Goal: Task Accomplishment & Management: Manage account settings

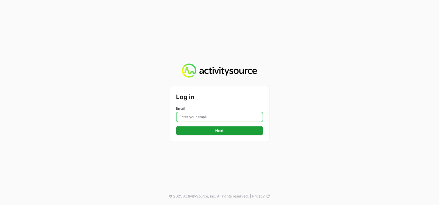
click at [193, 119] on input "Email" at bounding box center [219, 117] width 87 height 10
type input "[PERSON_NAME][EMAIL_ADDRESS][DOMAIN_NAME]"
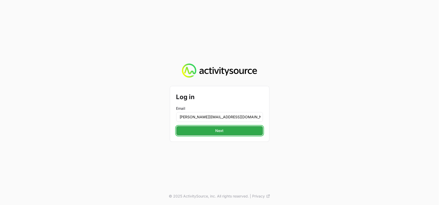
click at [233, 131] on span "Next" at bounding box center [219, 130] width 81 height 6
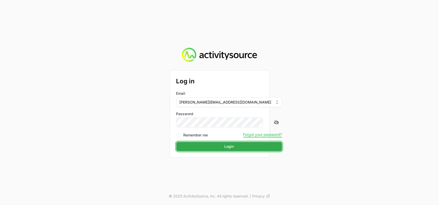
click at [231, 143] on button "Login Login" at bounding box center [229, 145] width 106 height 9
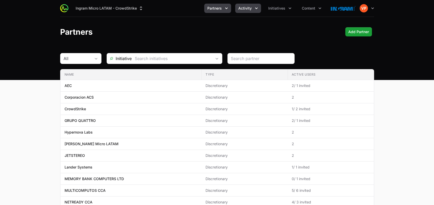
click at [246, 10] on span "Activity" at bounding box center [244, 8] width 13 height 5
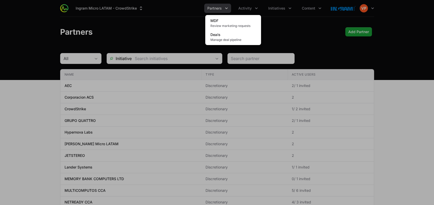
click at [286, 12] on div "Activity menu" at bounding box center [217, 102] width 434 height 205
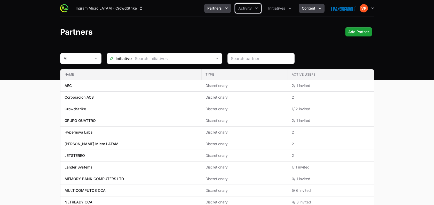
click at [306, 12] on button "Content" at bounding box center [312, 8] width 26 height 9
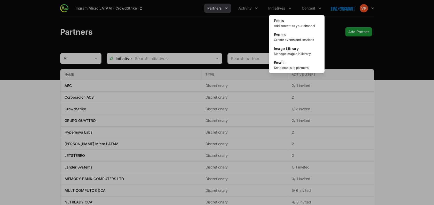
click at [271, 6] on div "Content menu" at bounding box center [217, 102] width 434 height 205
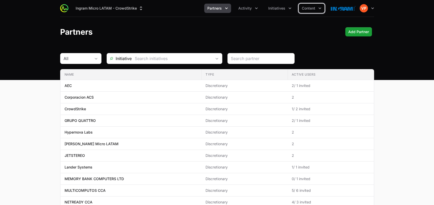
click at [271, 6] on span "Initiatives" at bounding box center [276, 8] width 17 height 5
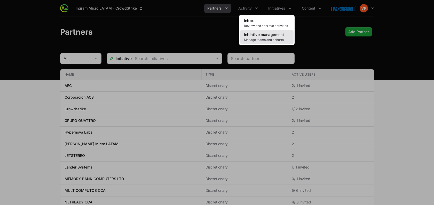
click at [252, 39] on span "Manage teams and cohorts" at bounding box center [266, 40] width 45 height 4
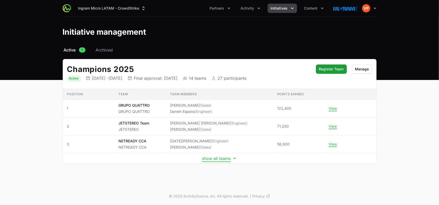
click at [215, 160] on button "show all teams" at bounding box center [219, 157] width 35 height 5
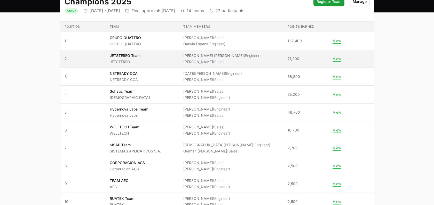
scroll to position [72, 0]
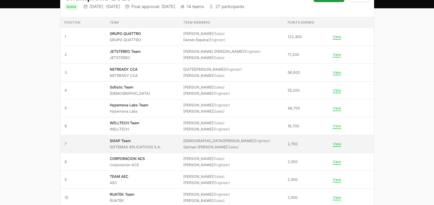
click at [191, 146] on li "German [PERSON_NAME] (Sales)" at bounding box center [226, 146] width 87 height 5
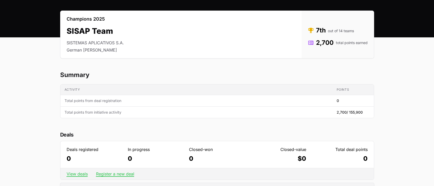
scroll to position [72, 0]
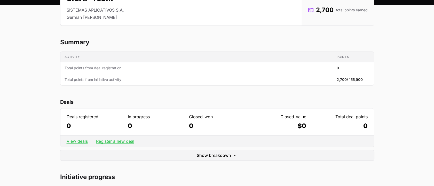
drag, startPoint x: 63, startPoint y: 111, endPoint x: 377, endPoint y: 128, distance: 314.7
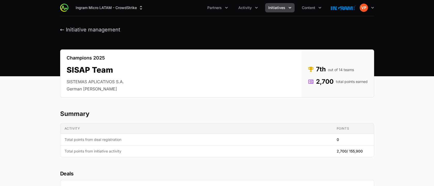
scroll to position [0, 0]
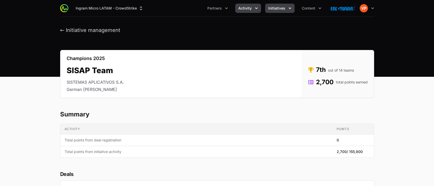
click at [251, 6] on span "Activity" at bounding box center [244, 8] width 13 height 5
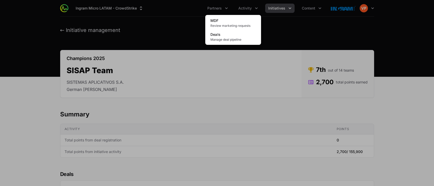
click at [216, 10] on div "Activity menu" at bounding box center [217, 93] width 434 height 186
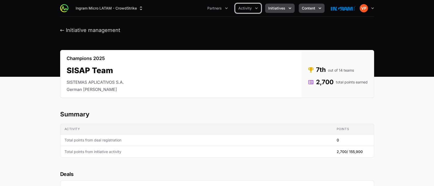
click at [303, 5] on button "Content" at bounding box center [312, 8] width 26 height 9
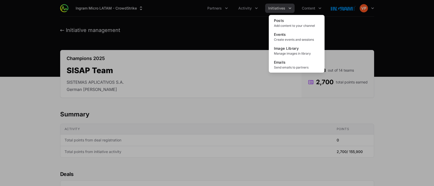
click at [223, 34] on div "Content menu" at bounding box center [217, 93] width 434 height 186
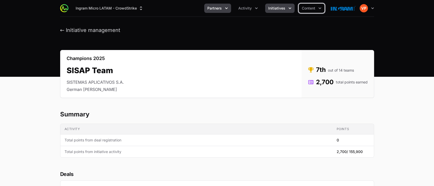
click at [217, 6] on span "Partners" at bounding box center [214, 8] width 14 height 5
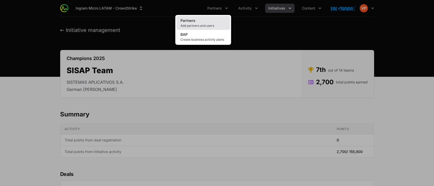
click at [197, 25] on span "Add partners and users" at bounding box center [202, 26] width 45 height 4
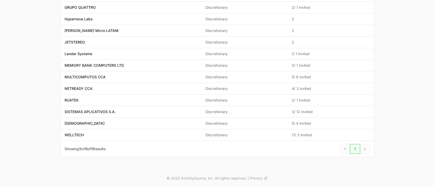
scroll to position [113, 0]
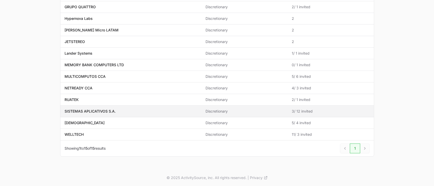
click at [114, 111] on p "SISTEMAS APLICATIVOS S.A." at bounding box center [90, 111] width 51 height 5
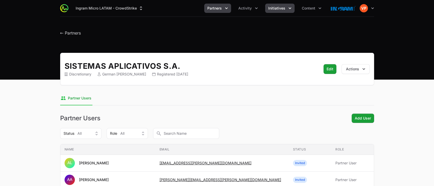
click at [279, 9] on span "Initiatives" at bounding box center [276, 8] width 17 height 5
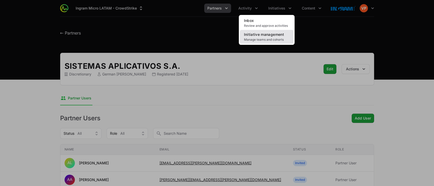
click at [262, 38] on span "Manage teams and cohorts" at bounding box center [266, 40] width 45 height 4
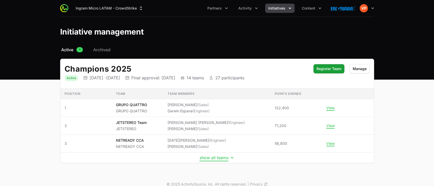
click at [211, 158] on button "show all teams" at bounding box center [217, 157] width 35 height 5
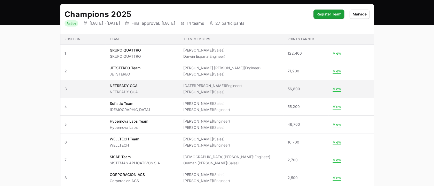
scroll to position [58, 0]
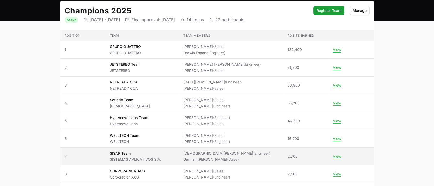
click at [156, 162] on td "Team SISAP Team SISTEMAS APLICATIVOS S.A." at bounding box center [142, 157] width 74 height 18
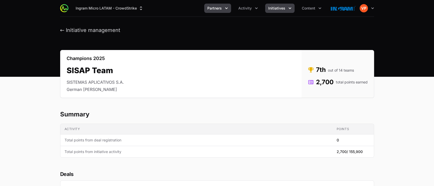
click at [219, 9] on span "Partners" at bounding box center [214, 8] width 14 height 5
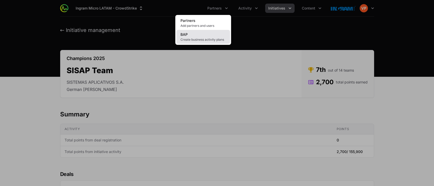
click at [199, 38] on span "Create business activity plans" at bounding box center [202, 40] width 45 height 4
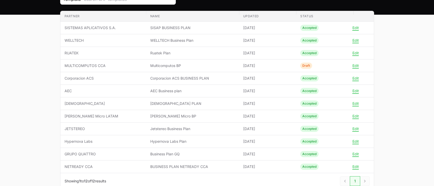
scroll to position [60, 0]
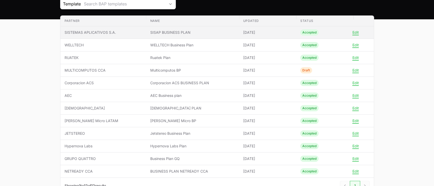
click at [156, 34] on span "SISAP BUSINESS PLAN" at bounding box center [192, 32] width 85 height 5
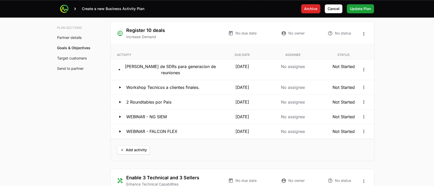
scroll to position [994, 0]
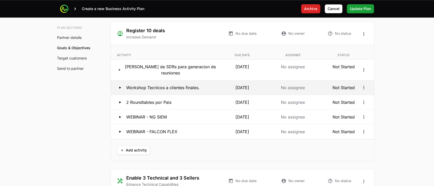
click at [208, 89] on div "Workshop Tecnicos a clientes finales." at bounding box center [166, 88] width 99 height 6
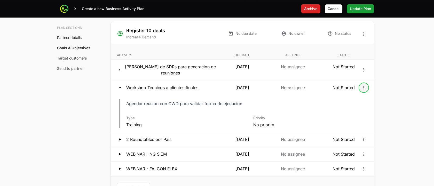
click at [364, 88] on icon "Open options" at bounding box center [363, 87] width 5 height 5
click at [138, 100] on html "Create a new Business Activity Plan Archive Archive [PERSON_NAME] Update Plan U…" at bounding box center [217, 23] width 434 height 2034
drag, startPoint x: 124, startPoint y: 103, endPoint x: 256, endPoint y: 101, distance: 132.5
click at [256, 101] on div "Description Agendar reunion con CWD para validar forma de ejecucion Type Traini…" at bounding box center [242, 113] width 263 height 37
drag, startPoint x: 256, startPoint y: 101, endPoint x: 224, endPoint y: 101, distance: 32.3
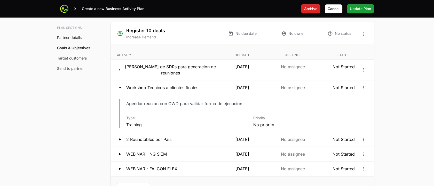
click at [224, 101] on p "Agendar reunion con CWD para validar forma de ejecucion" at bounding box center [210, 103] width 168 height 7
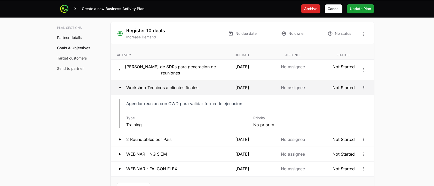
click at [360, 90] on button "Workshop Tecnicos a clientes finales. [DATE] No assignee Not Started" at bounding box center [242, 88] width 263 height 14
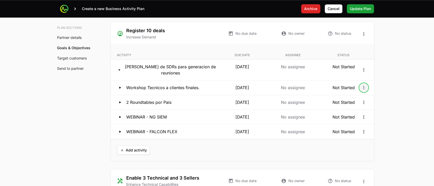
click at [365, 88] on icon "Open options" at bounding box center [363, 87] width 5 height 5
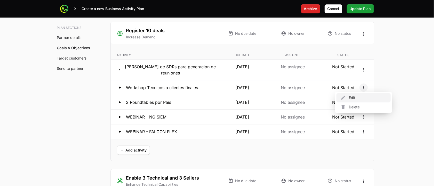
click at [354, 94] on div "Edit" at bounding box center [364, 97] width 54 height 9
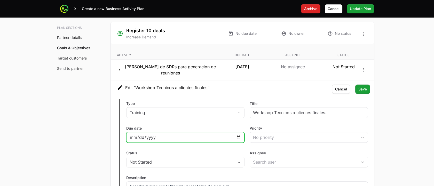
click at [240, 136] on input "[DATE]" at bounding box center [186, 138] width 112 height 6
type input "[DATE]"
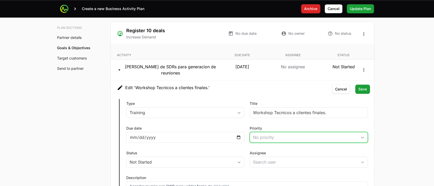
click at [261, 136] on div "No priority" at bounding box center [305, 138] width 104 height 6
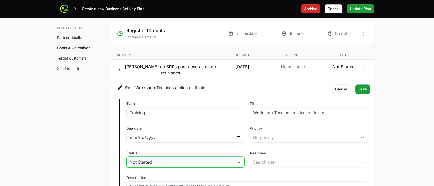
click at [187, 157] on button "Not Started" at bounding box center [186, 162] width 118 height 10
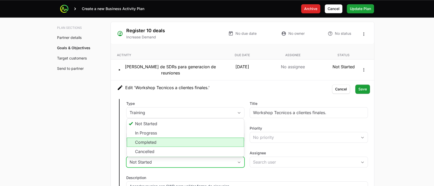
click at [154, 141] on li "Completed" at bounding box center [185, 142] width 117 height 9
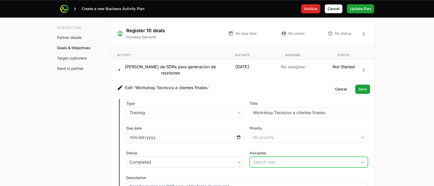
click at [261, 163] on input "Assignee" at bounding box center [303, 162] width 107 height 10
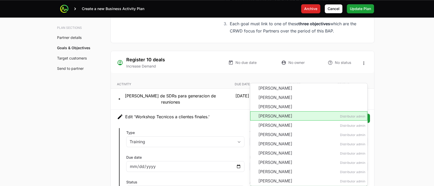
scroll to position [980, 0]
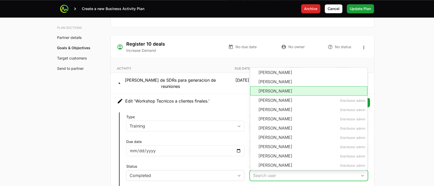
click at [269, 88] on li "[PERSON_NAME]" at bounding box center [308, 91] width 117 height 9
type input "[PERSON_NAME]"
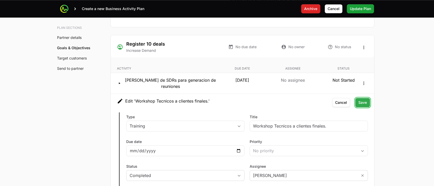
click at [364, 100] on span "Save" at bounding box center [362, 103] width 9 height 6
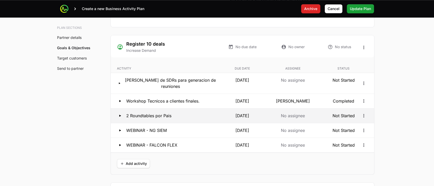
click at [177, 119] on button "2 Roundtables por Pais [DATE] No assignee Not Started" at bounding box center [242, 116] width 263 height 14
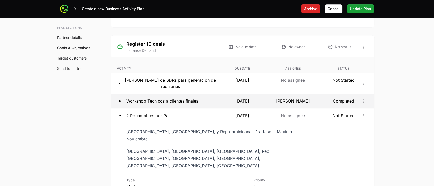
click at [183, 96] on button "Workshop Tecnicos a clientes finales. [DATE] [PERSON_NAME] Completed" at bounding box center [242, 101] width 263 height 14
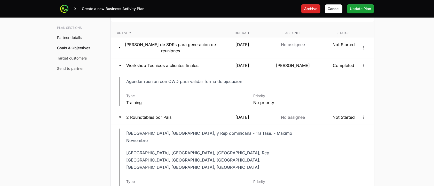
scroll to position [1016, 0]
click at [310, 84] on div "Description Agendar reunion con CWD para validar forma de ejecucion" at bounding box center [247, 81] width 242 height 8
click at [365, 65] on icon "Open options" at bounding box center [363, 65] width 5 height 5
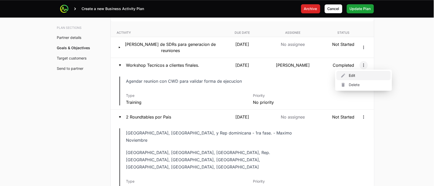
click at [358, 75] on div "Edit" at bounding box center [364, 75] width 54 height 9
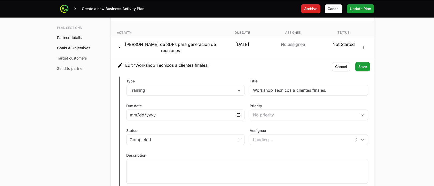
type input "d8cb4cec-3202-420e-83cb-fdb900014dfb"
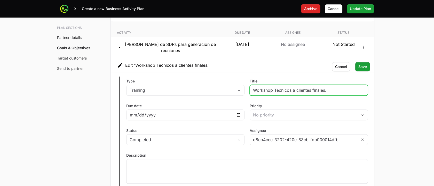
click at [254, 92] on input "Workshop Tecnicos a clientes finales." at bounding box center [309, 90] width 112 height 6
click at [330, 92] on input "Workshop Tecnicos a clientes finales." at bounding box center [309, 90] width 112 height 6
type input "Workshop Tecnicos a clientes finales - Webinar"
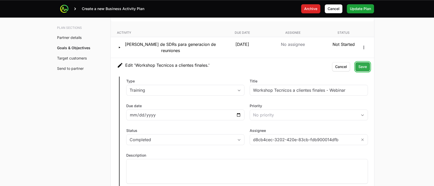
click at [360, 67] on span "Save" at bounding box center [362, 67] width 9 height 6
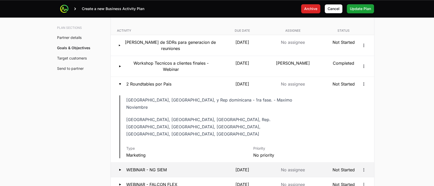
scroll to position [1019, 0]
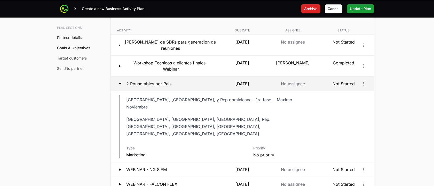
click at [331, 85] on p "Not Started" at bounding box center [343, 84] width 49 height 6
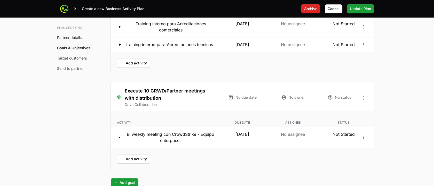
scroll to position [1197, 0]
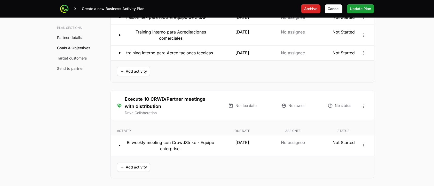
click at [252, 129] on p "Due date" at bounding box center [242, 131] width 49 height 4
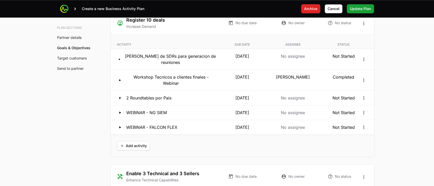
scroll to position [1004, 0]
click at [362, 113] on icon "Open options" at bounding box center [363, 113] width 5 height 5
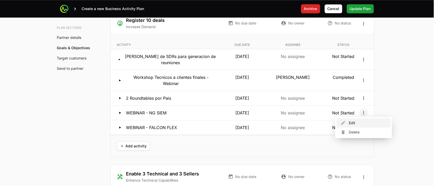
click at [354, 127] on div "Edit" at bounding box center [364, 123] width 54 height 9
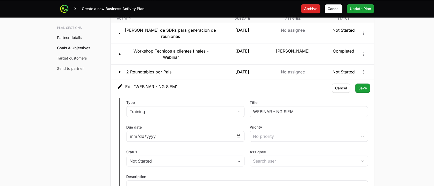
scroll to position [1034, 0]
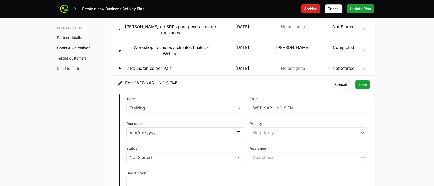
click at [238, 135] on div "[DATE]" at bounding box center [185, 133] width 118 height 11
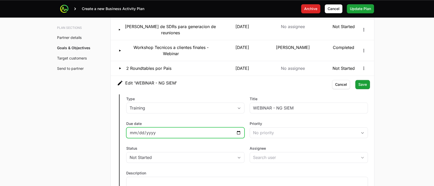
click at [237, 133] on input "[DATE]" at bounding box center [186, 133] width 112 height 6
type input "[DATE]"
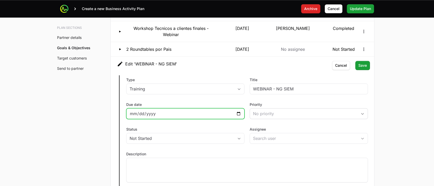
scroll to position [1057, 0]
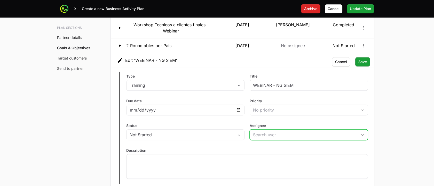
click at [262, 131] on input "Assignee" at bounding box center [303, 135] width 107 height 10
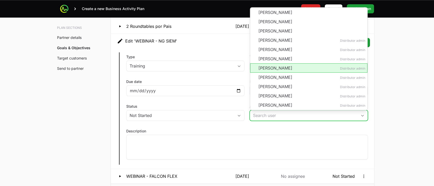
scroll to position [95, 0]
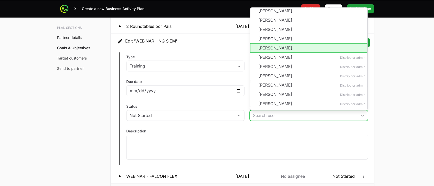
click at [274, 50] on li "[PERSON_NAME]" at bounding box center [308, 47] width 117 height 9
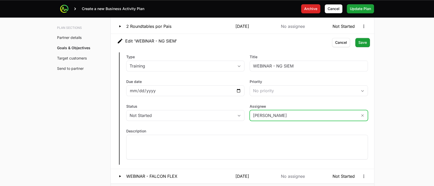
type input "[PERSON_NAME]"
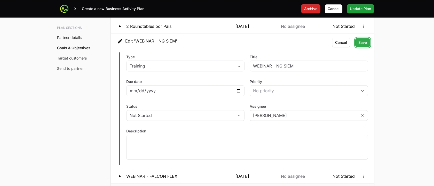
click at [362, 42] on span "Save" at bounding box center [362, 43] width 9 height 6
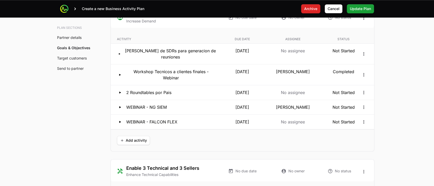
scroll to position [1009, 0]
click at [367, 121] on button "Open options" at bounding box center [364, 123] width 8 height 8
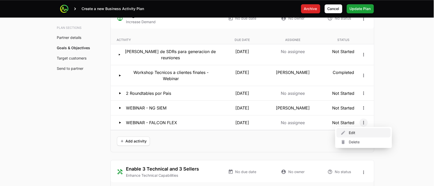
click at [356, 136] on div "Edit" at bounding box center [364, 132] width 54 height 9
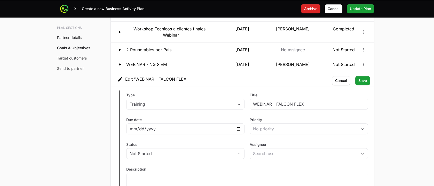
scroll to position [1053, 0]
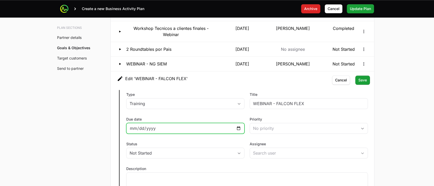
click at [238, 128] on input "[DATE]" at bounding box center [186, 128] width 112 height 6
type input "[DATE]"
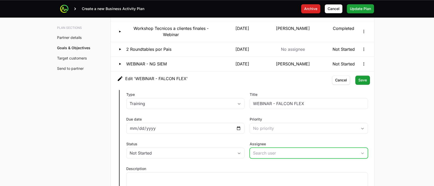
click at [262, 151] on input "Assignee" at bounding box center [303, 153] width 107 height 10
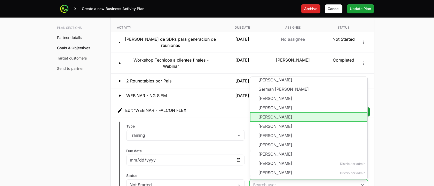
scroll to position [58, 0]
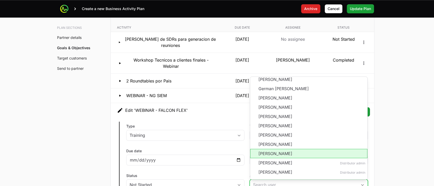
click at [281, 151] on li "[PERSON_NAME]" at bounding box center [308, 153] width 117 height 9
type input "[PERSON_NAME]"
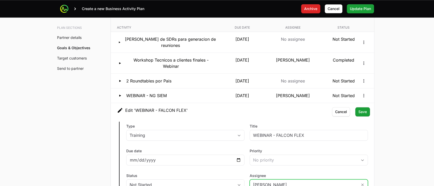
scroll to position [1024, 0]
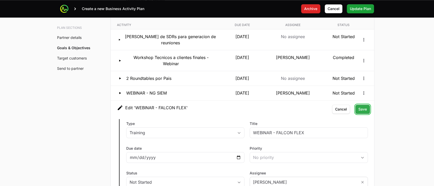
click at [362, 111] on span "Save" at bounding box center [362, 109] width 9 height 6
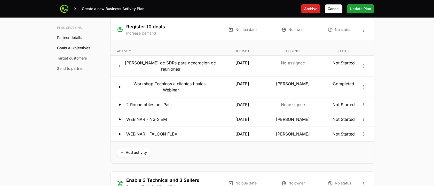
scroll to position [988, 0]
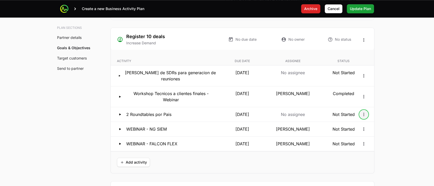
click at [365, 114] on icon "Open options" at bounding box center [363, 114] width 5 height 5
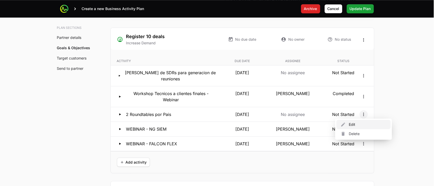
drag, startPoint x: 353, startPoint y: 125, endPoint x: 357, endPoint y: 163, distance: 38.4
click at [357, 163] on html "Create a new Business Activity Plan Archive Archive [PERSON_NAME] Update Plan U…" at bounding box center [219, 13] width 439 height 2003
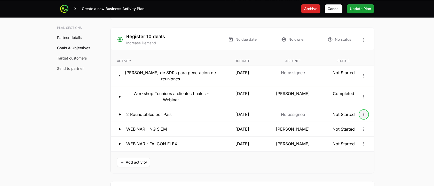
click at [363, 113] on icon "Open options" at bounding box center [363, 114] width 5 height 5
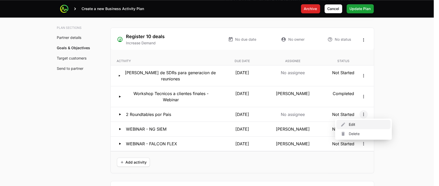
click at [349, 122] on div "Edit" at bounding box center [364, 124] width 54 height 9
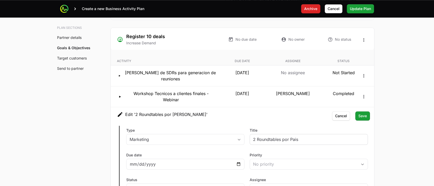
scroll to position [1052, 0]
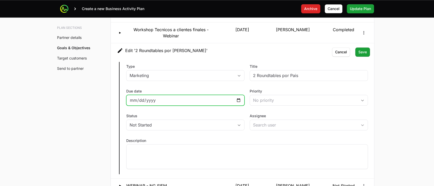
click at [241, 97] on input "[DATE]" at bounding box center [186, 100] width 112 height 6
click at [237, 99] on input "[DATE]" at bounding box center [186, 100] width 112 height 6
type input "[DATE]"
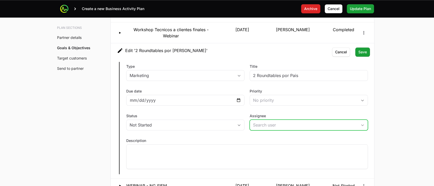
click at [283, 127] on input "Assignee" at bounding box center [303, 125] width 107 height 10
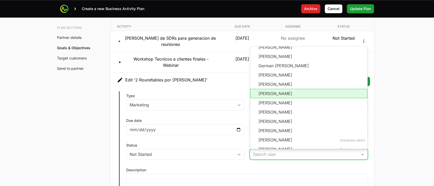
scroll to position [58, 0]
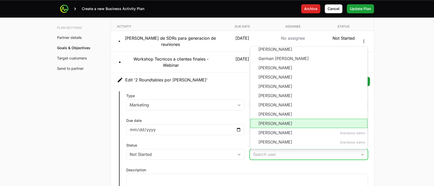
click at [280, 120] on li "[PERSON_NAME]" at bounding box center [308, 123] width 117 height 9
type input "[PERSON_NAME]"
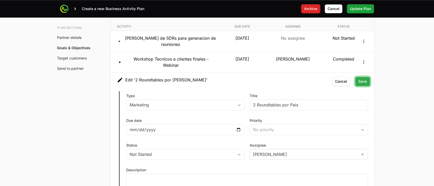
click at [364, 82] on span "Save" at bounding box center [362, 81] width 9 height 6
